Goal: Information Seeking & Learning: Learn about a topic

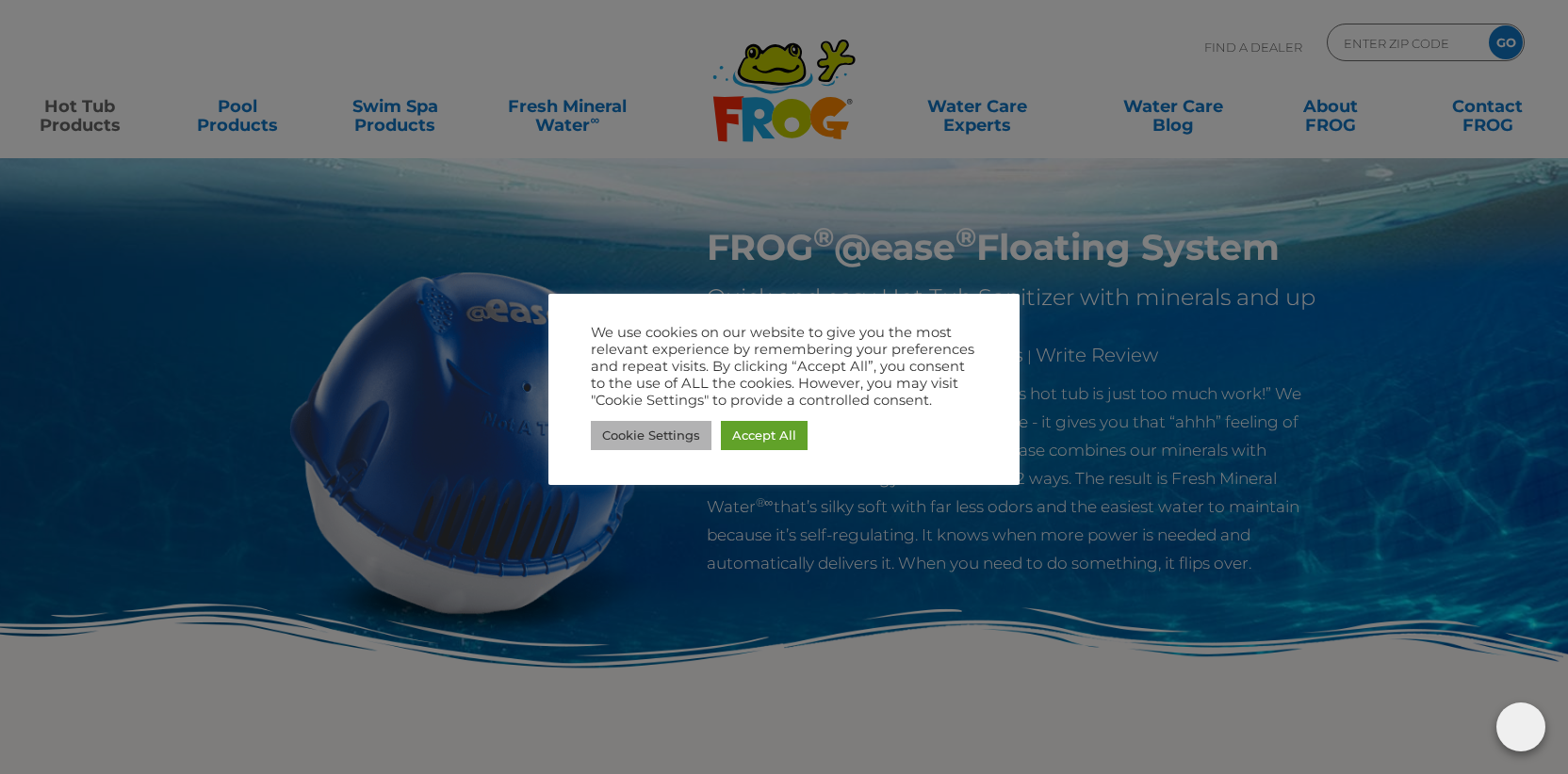
click at [645, 428] on link "Cookie Settings" at bounding box center [651, 436] width 120 height 30
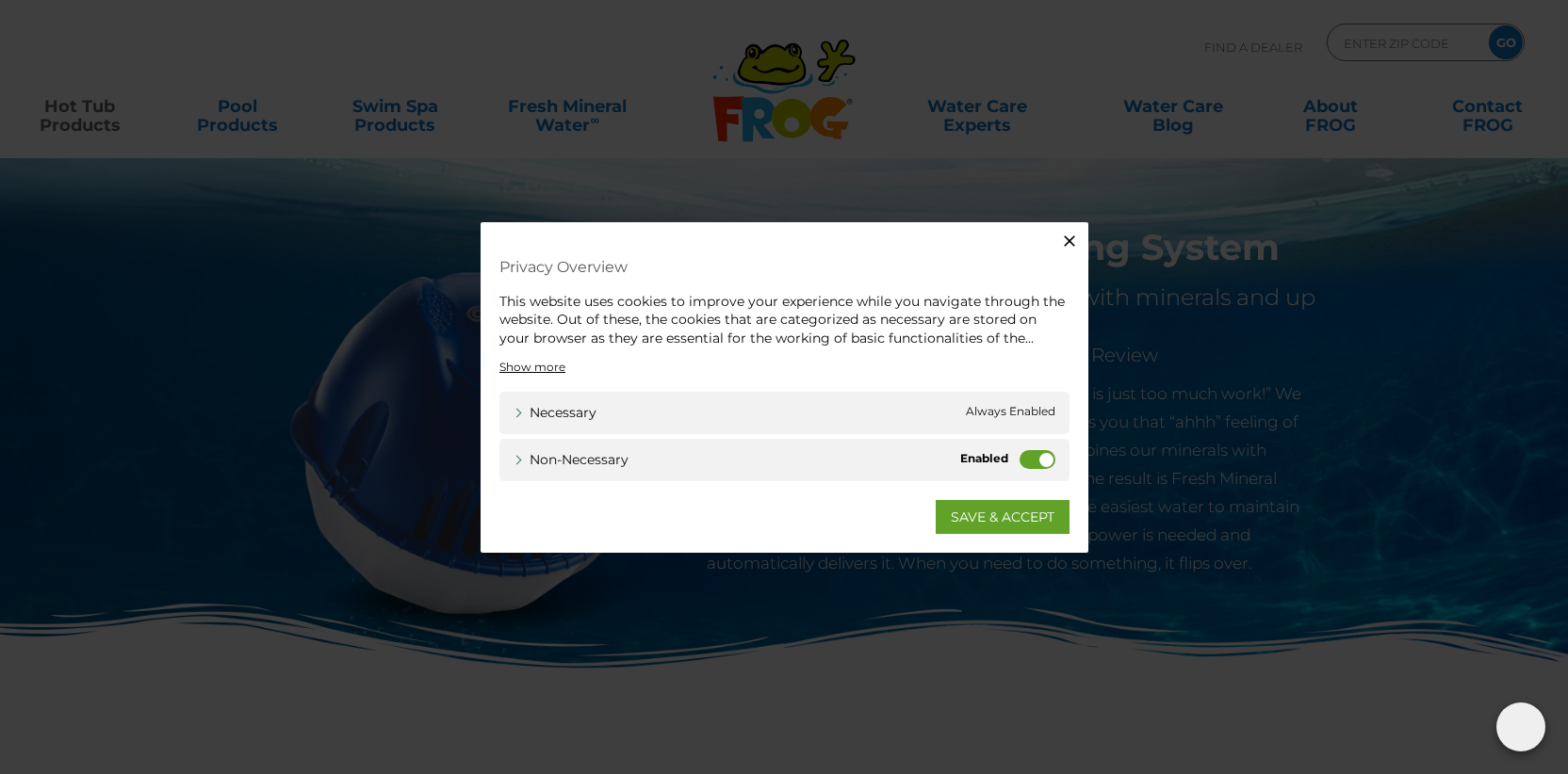
click at [1045, 458] on label "Non-necessary" at bounding box center [1037, 459] width 35 height 19
click at [0, 0] on input "Non-necessary" at bounding box center [0, 0] width 0 height 0
click at [1000, 517] on link "SAVE & ACCEPT" at bounding box center [1003, 517] width 134 height 33
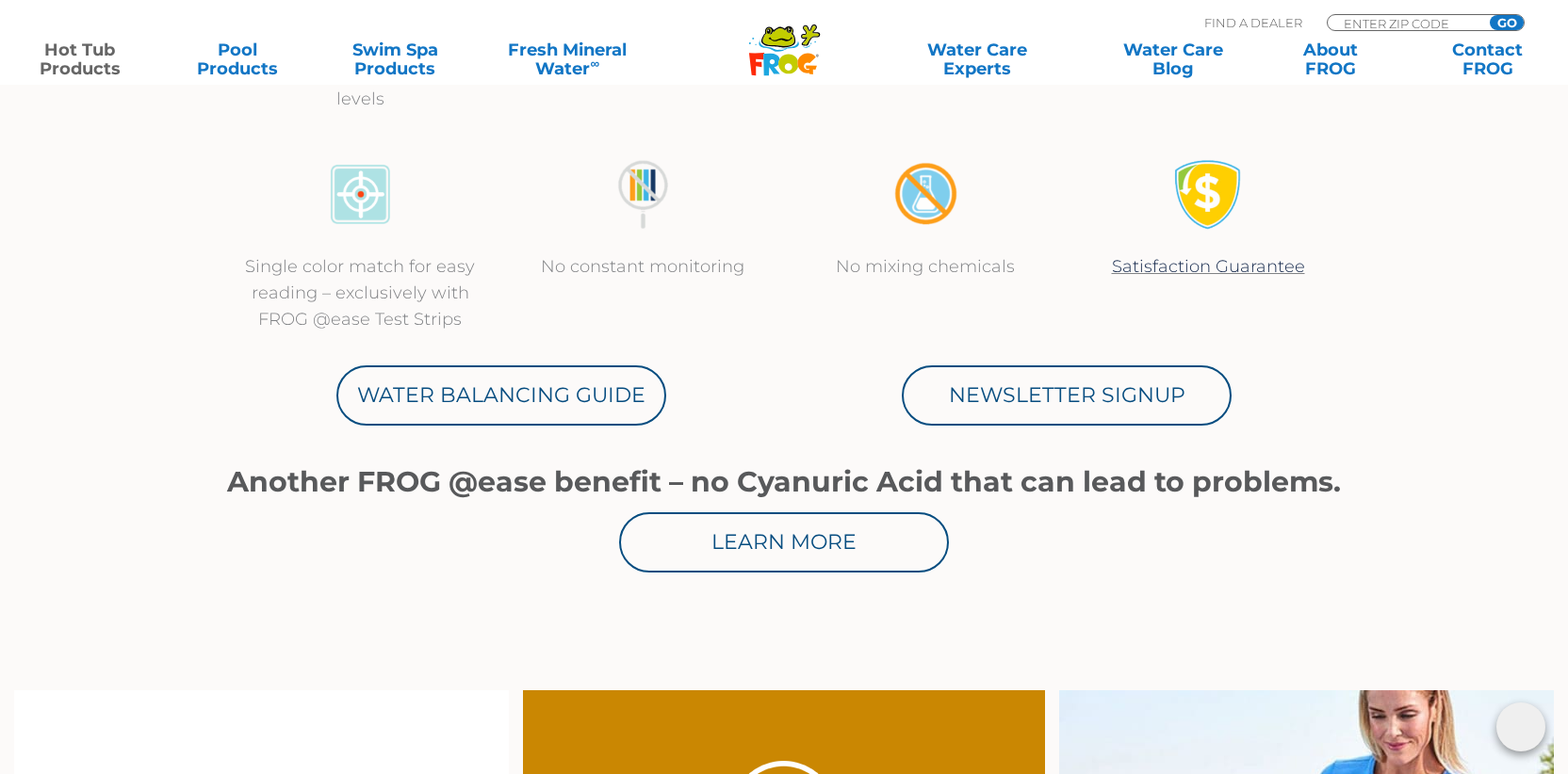
scroll to position [869, 0]
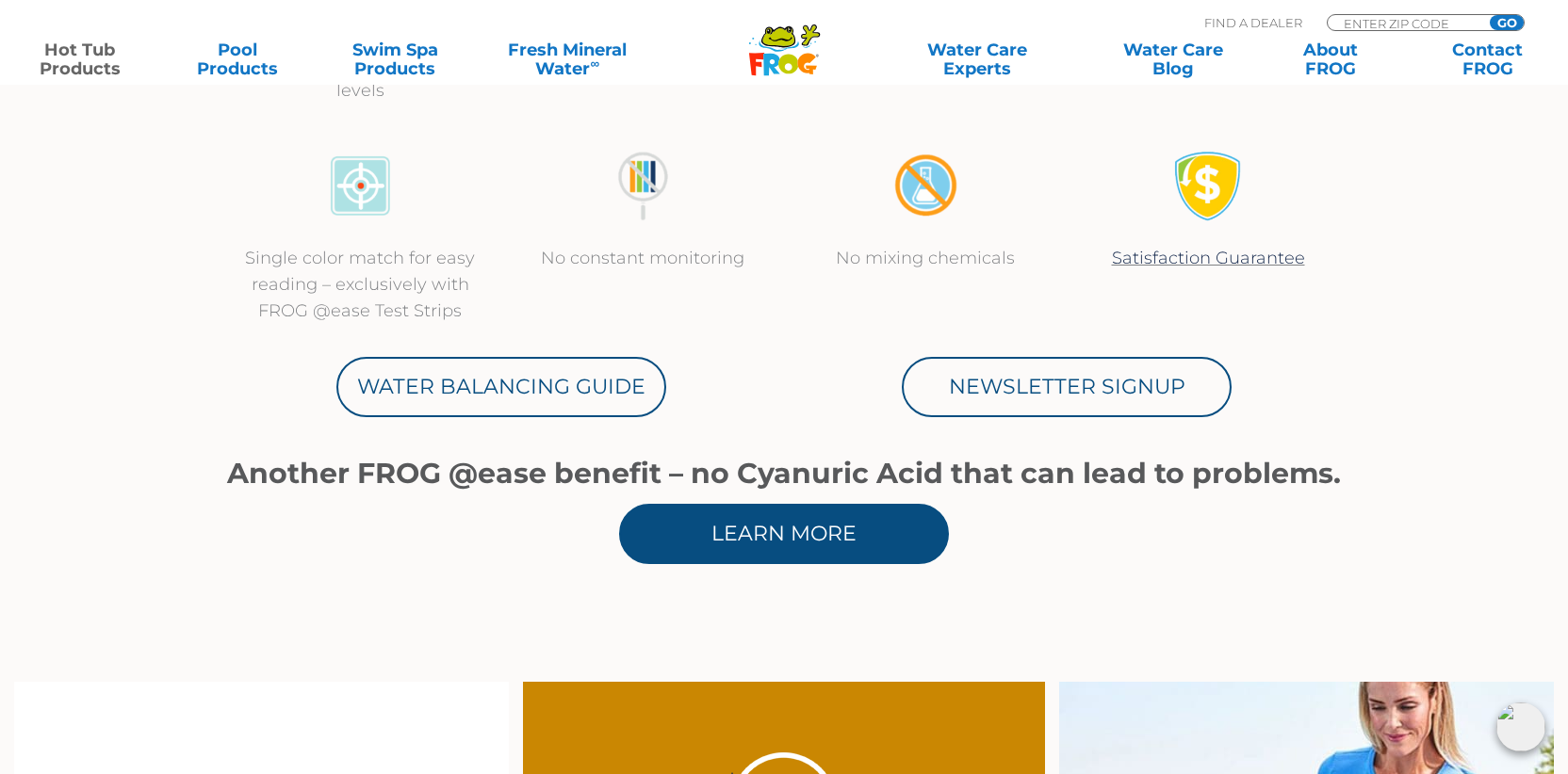
click at [803, 530] on link "Learn More" at bounding box center [784, 534] width 330 height 60
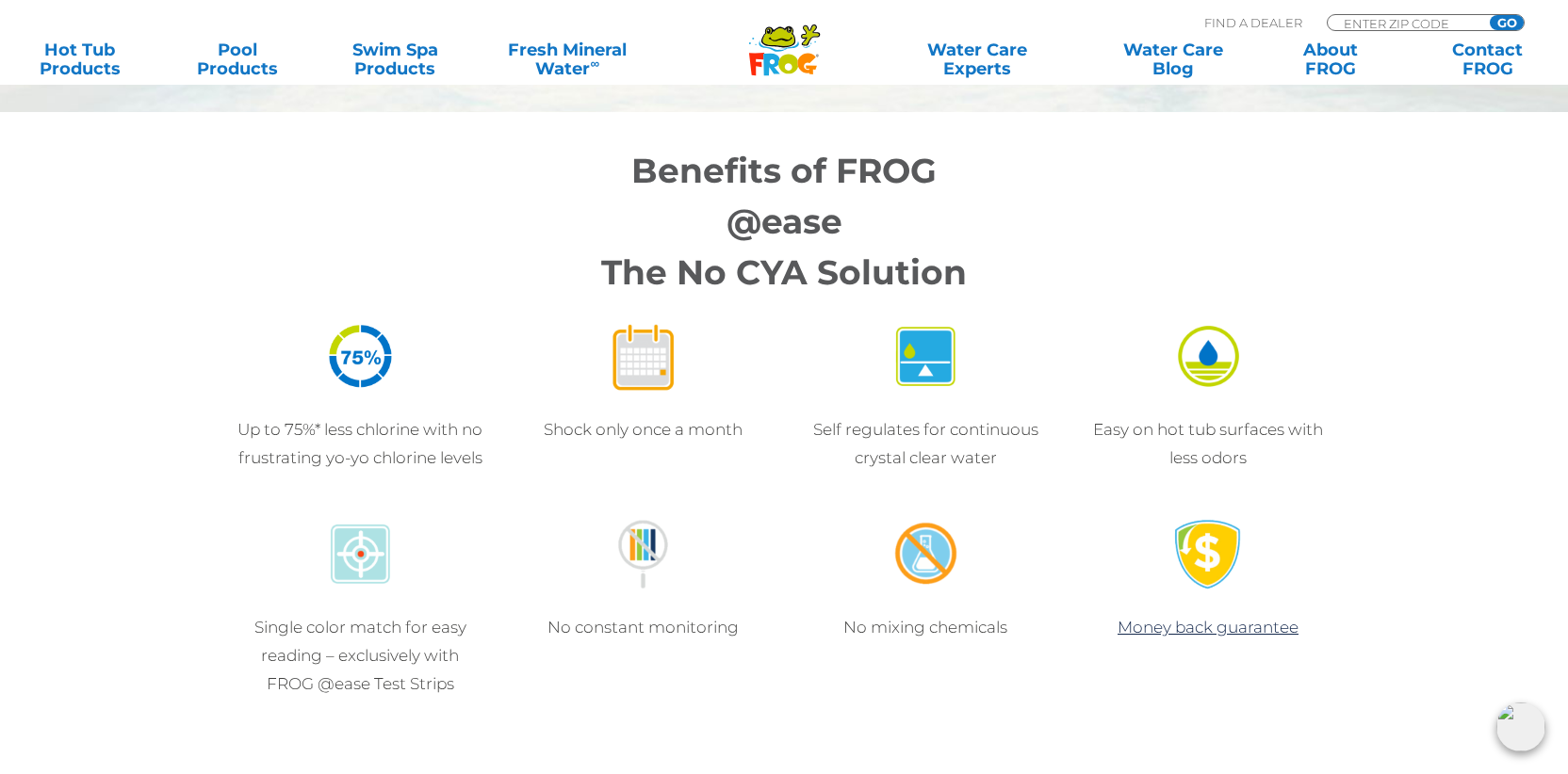
scroll to position [1741, 0]
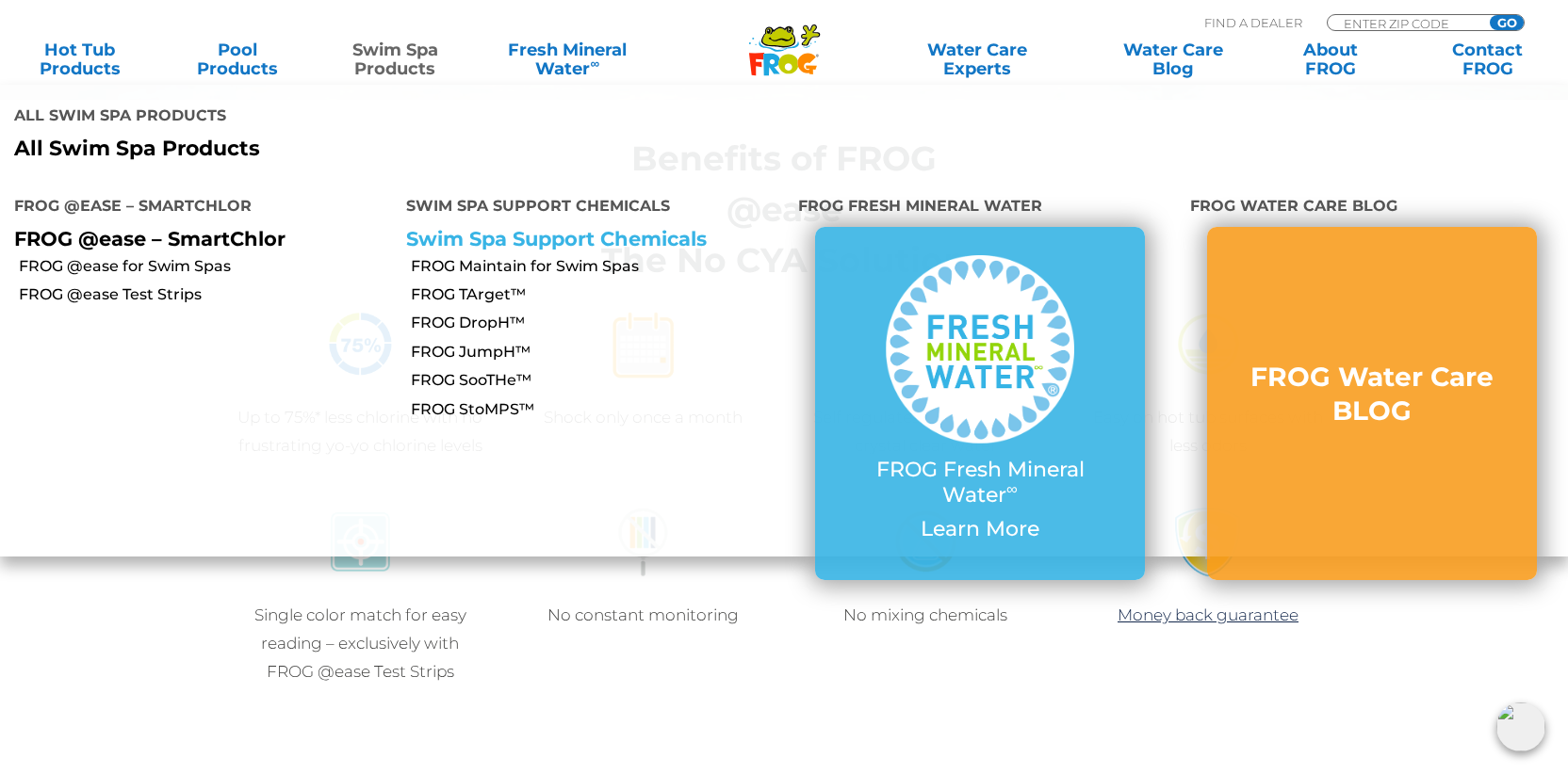
click at [469, 227] on link "Swim Spa Support Chemicals" at bounding box center [555, 239] width 300 height 24
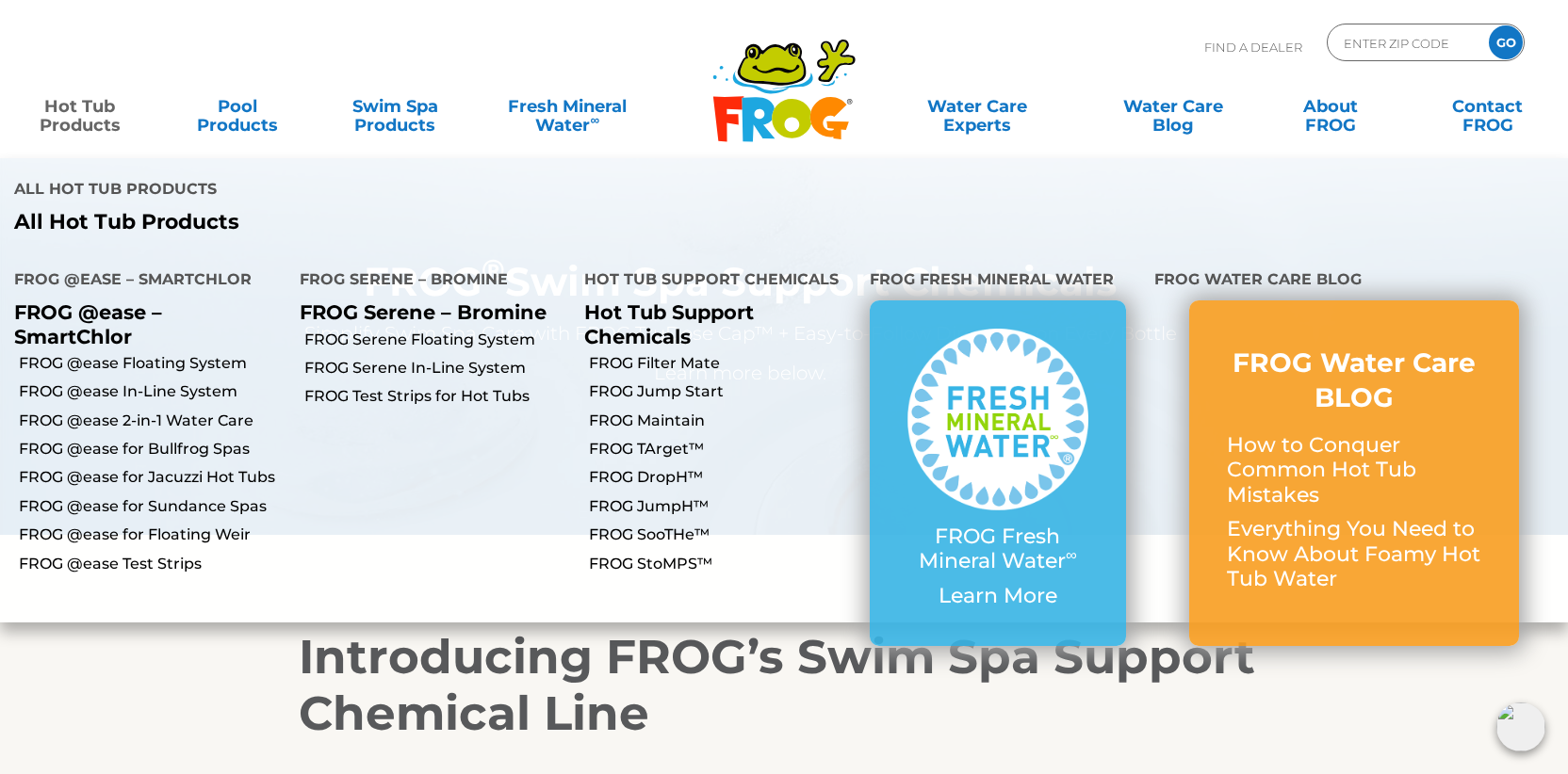
click at [94, 104] on link "Hot Tub Products" at bounding box center [80, 106] width 122 height 37
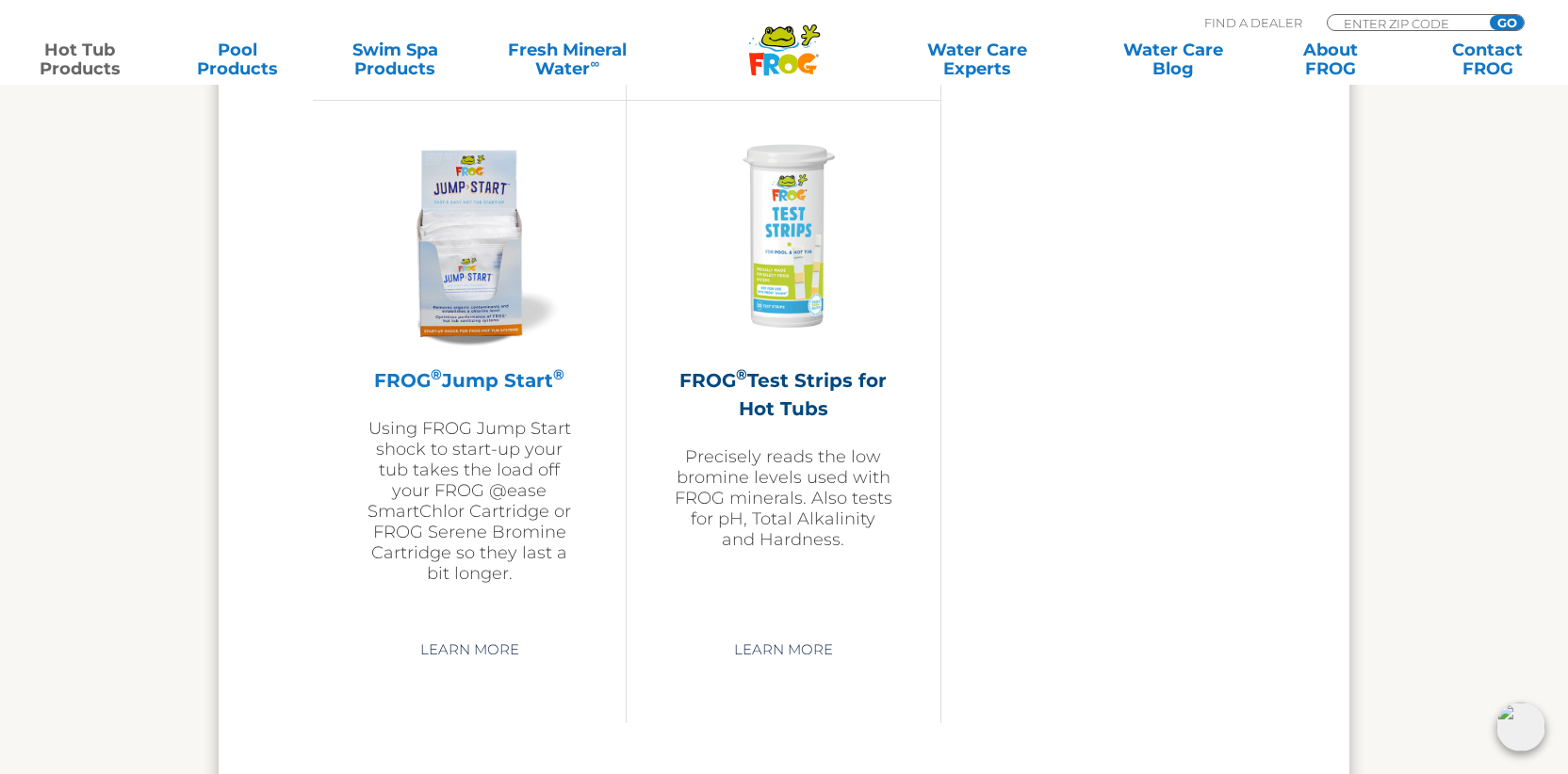
scroll to position [4564, 0]
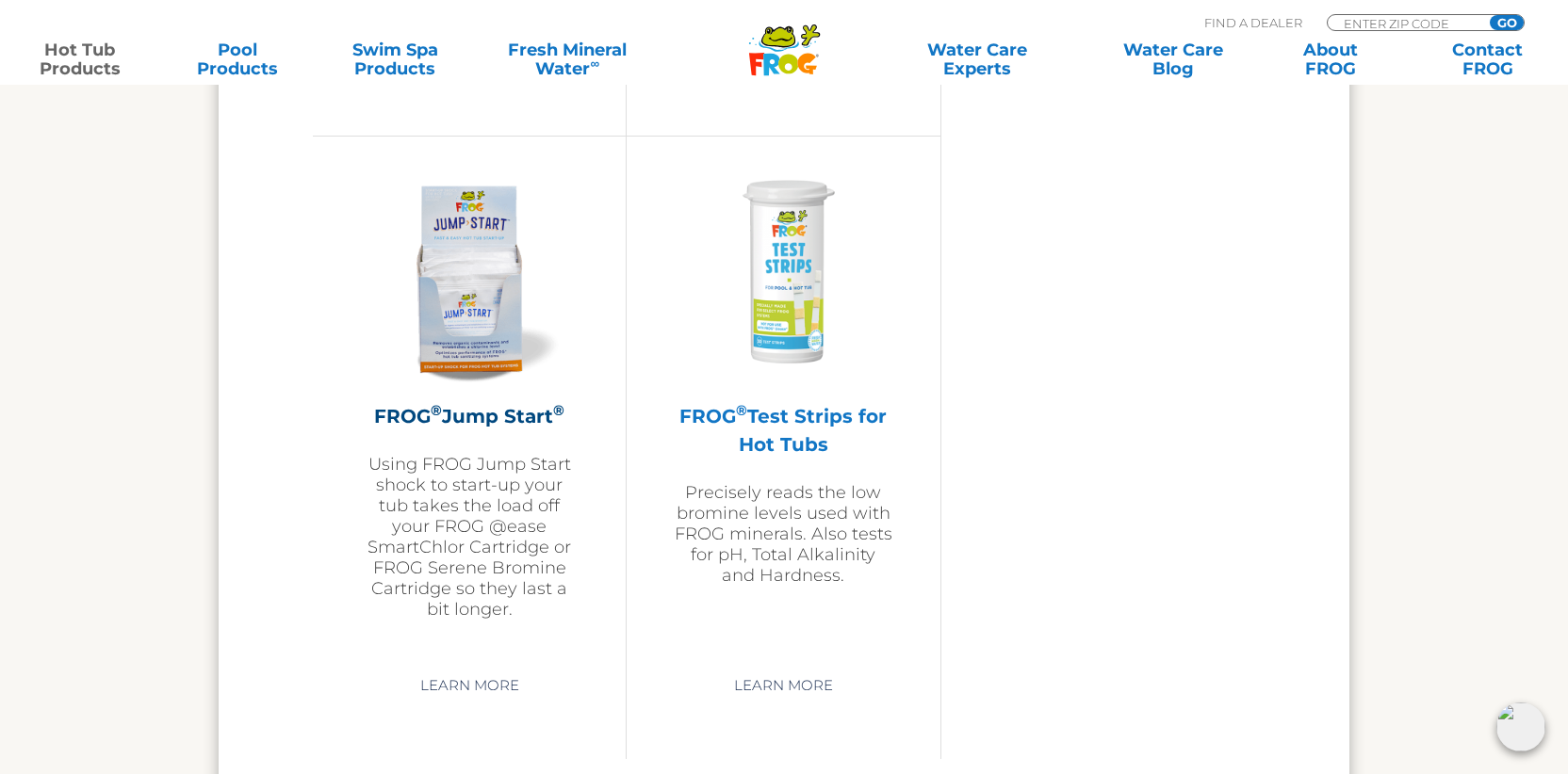
click at [792, 314] on img at bounding box center [783, 274] width 219 height 219
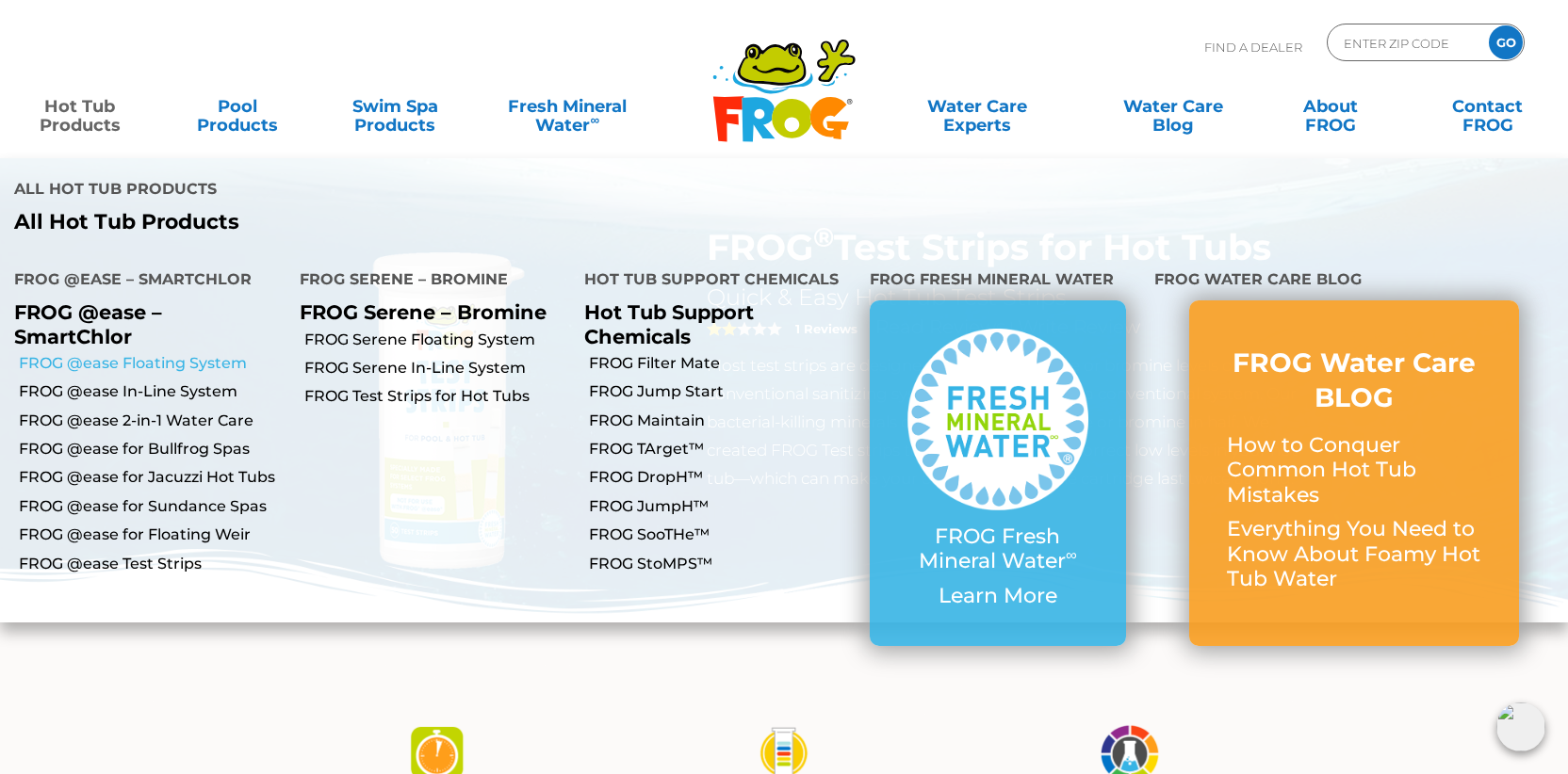
click at [146, 354] on link "FROG @ease Floating System" at bounding box center [152, 363] width 267 height 21
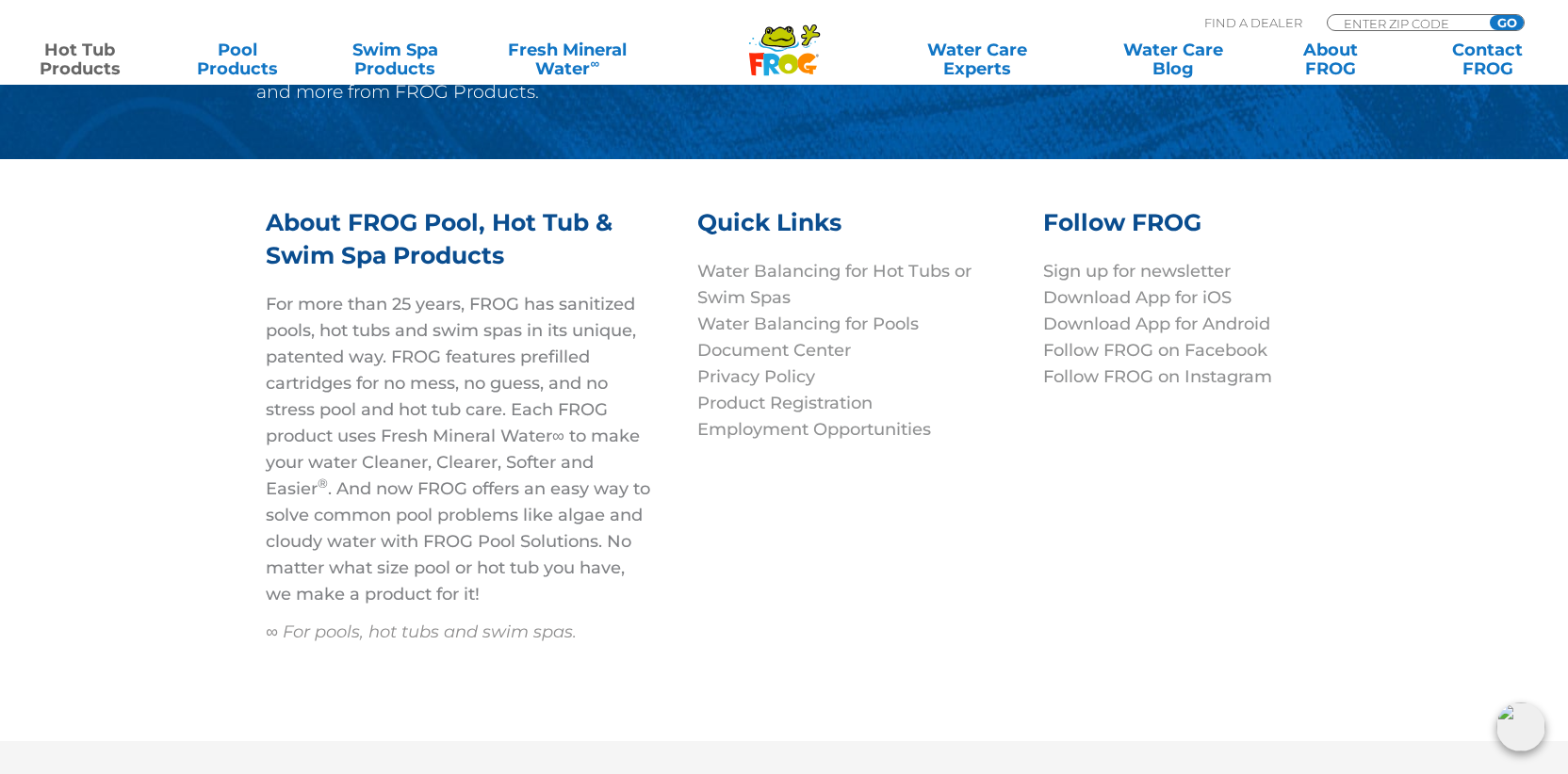
scroll to position [6306, 0]
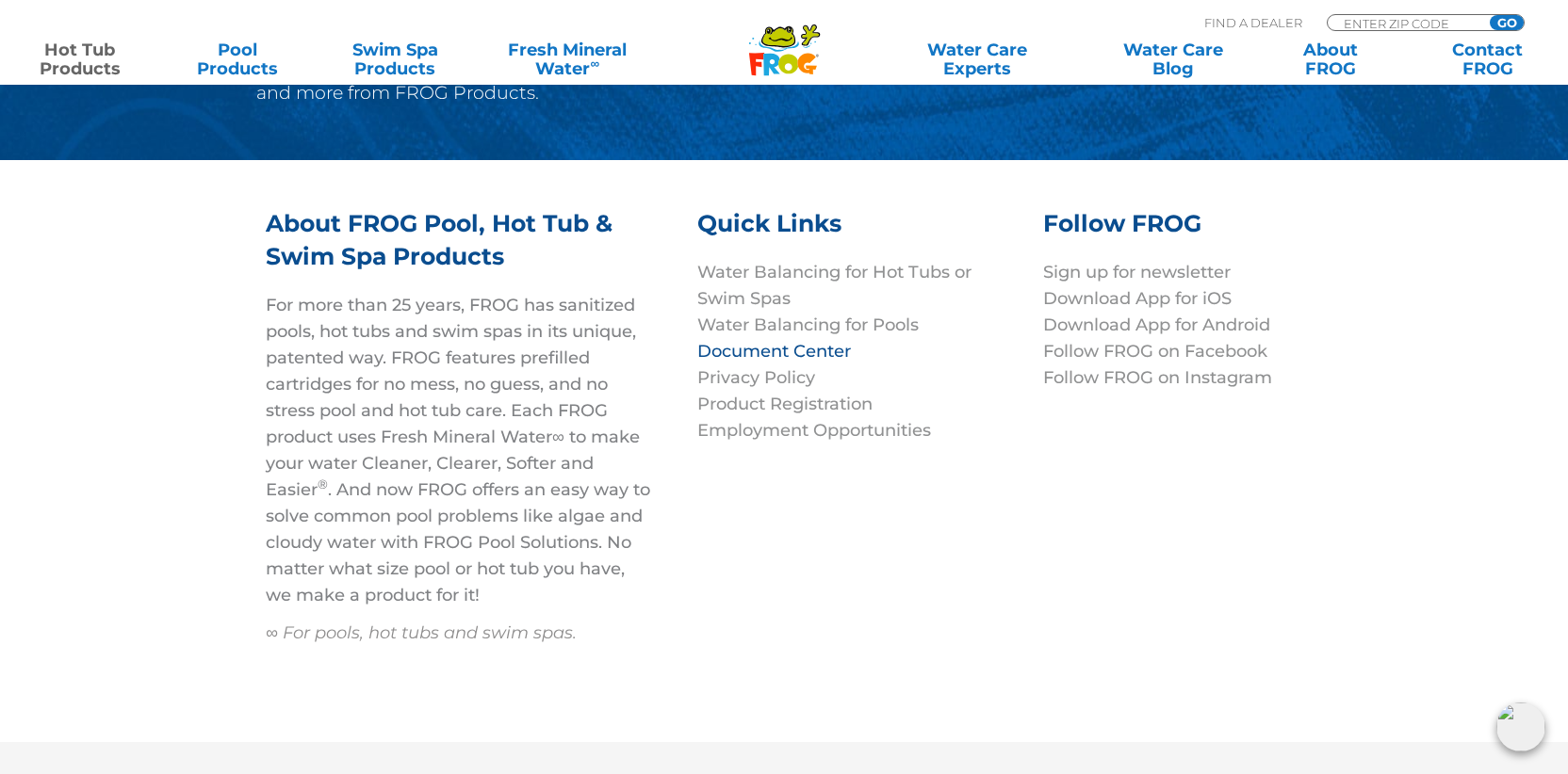
click at [762, 341] on link "Document Center" at bounding box center [774, 351] width 154 height 21
